Goal: Information Seeking & Learning: Learn about a topic

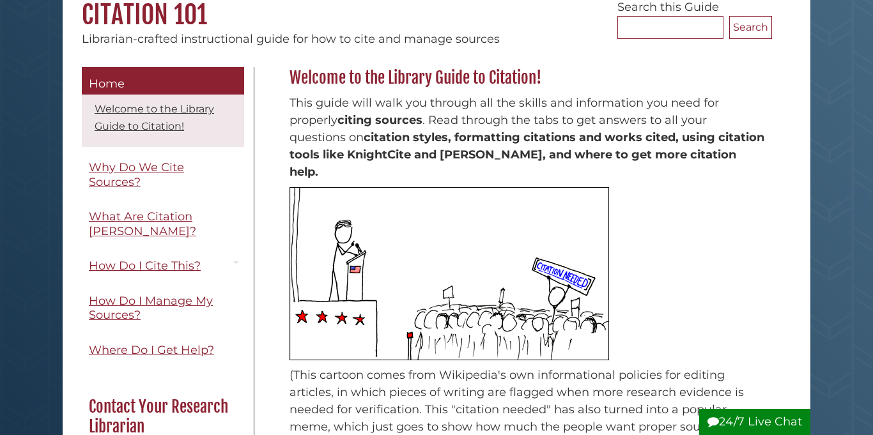
scroll to position [148, 0]
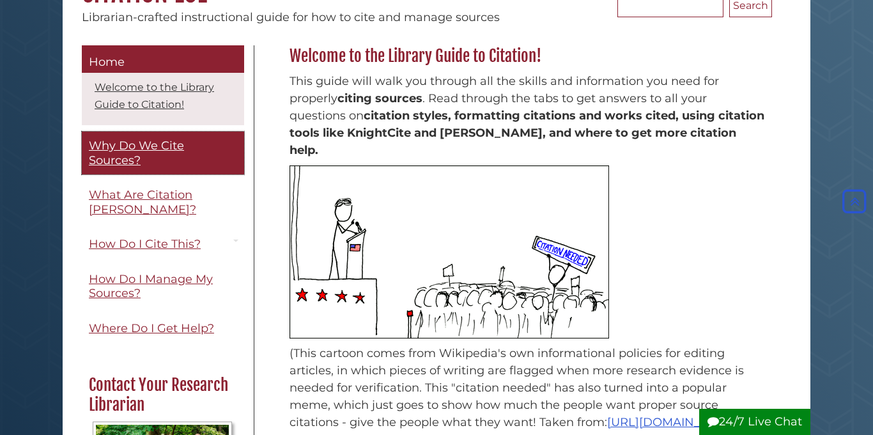
click at [169, 148] on span "Why Do We Cite Sources?" at bounding box center [136, 153] width 95 height 29
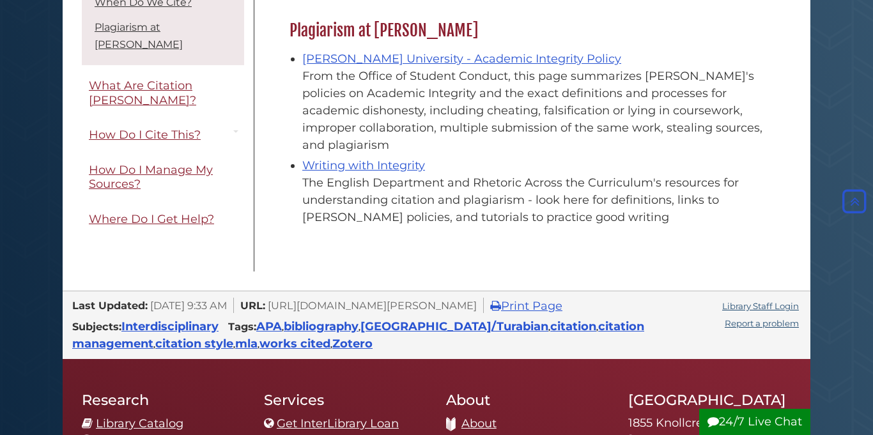
scroll to position [1534, 0]
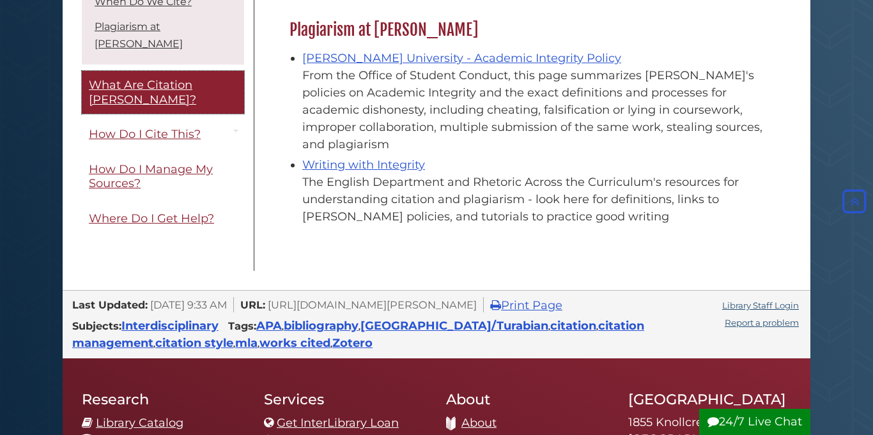
click at [205, 92] on link "What Are Citation [PERSON_NAME]?" at bounding box center [163, 92] width 162 height 43
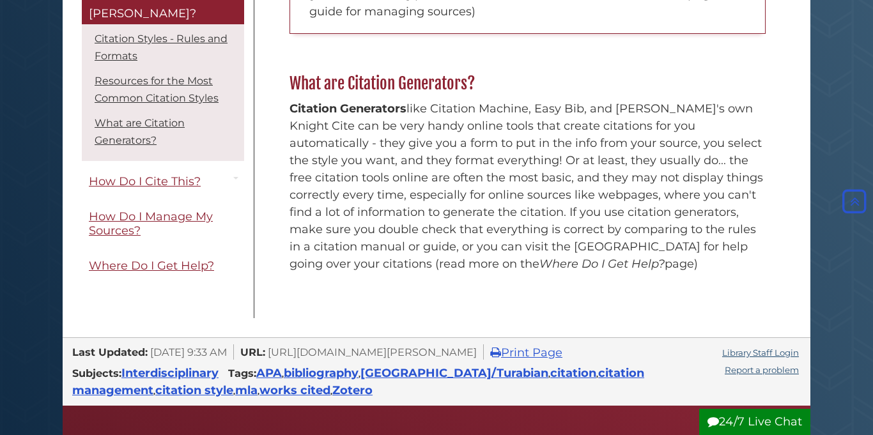
scroll to position [891, 0]
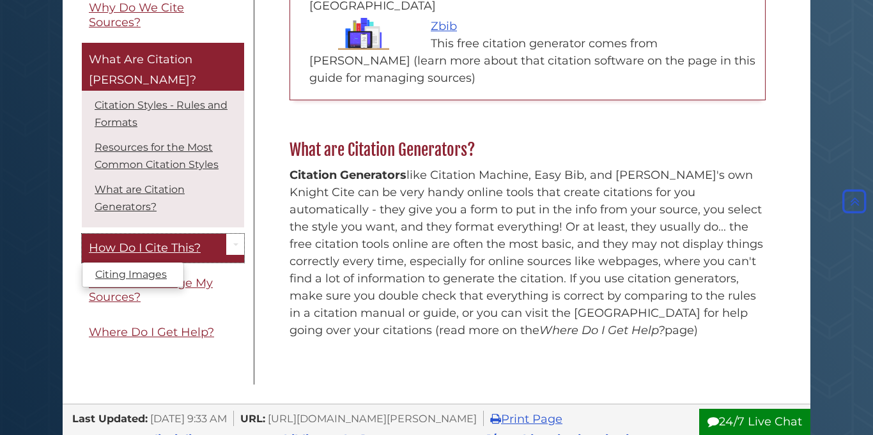
click at [122, 234] on link "How Do I Cite This?" at bounding box center [163, 248] width 162 height 29
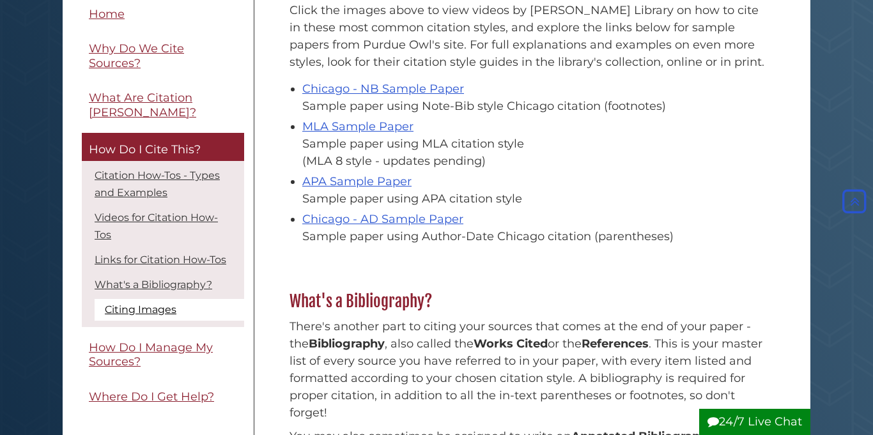
scroll to position [943, 0]
